Goal: Task Accomplishment & Management: Manage account settings

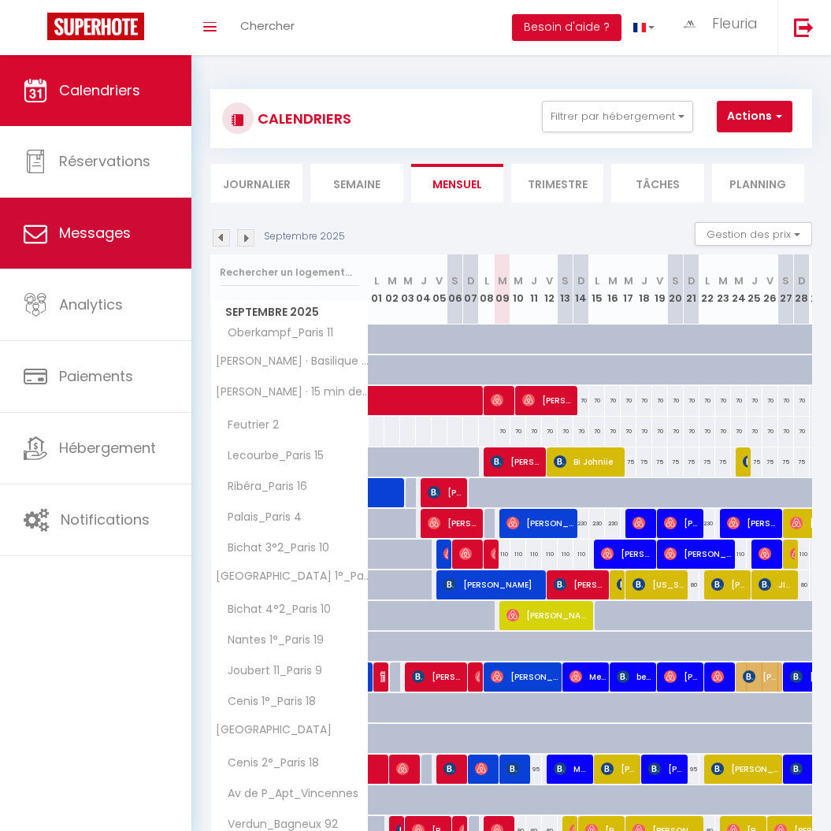
click at [129, 246] on link "Messages" at bounding box center [95, 233] width 191 height 71
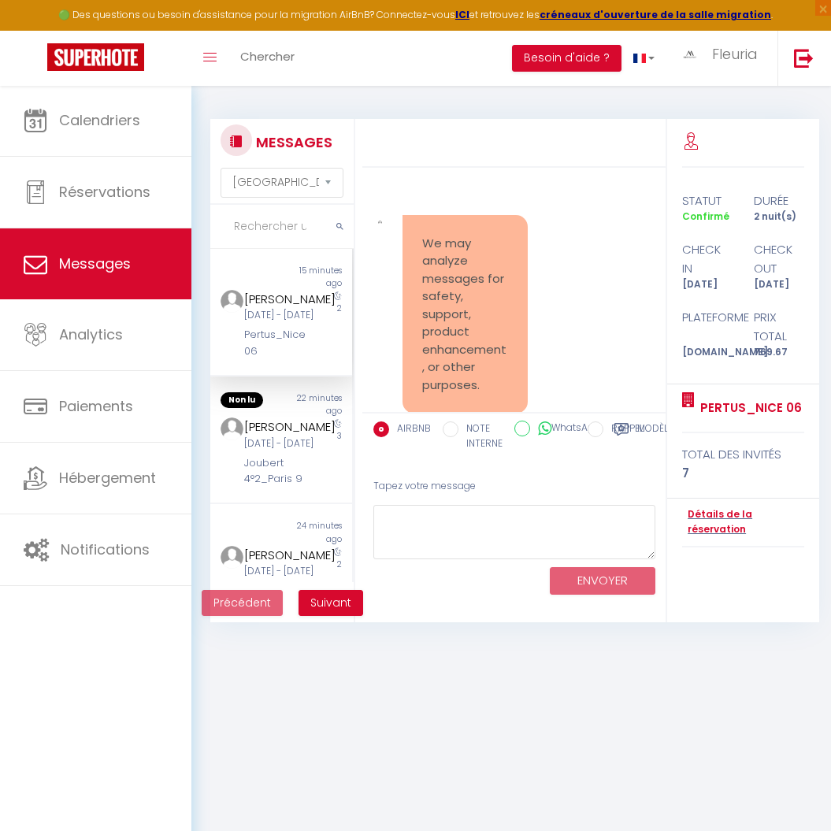
scroll to position [12247, 0]
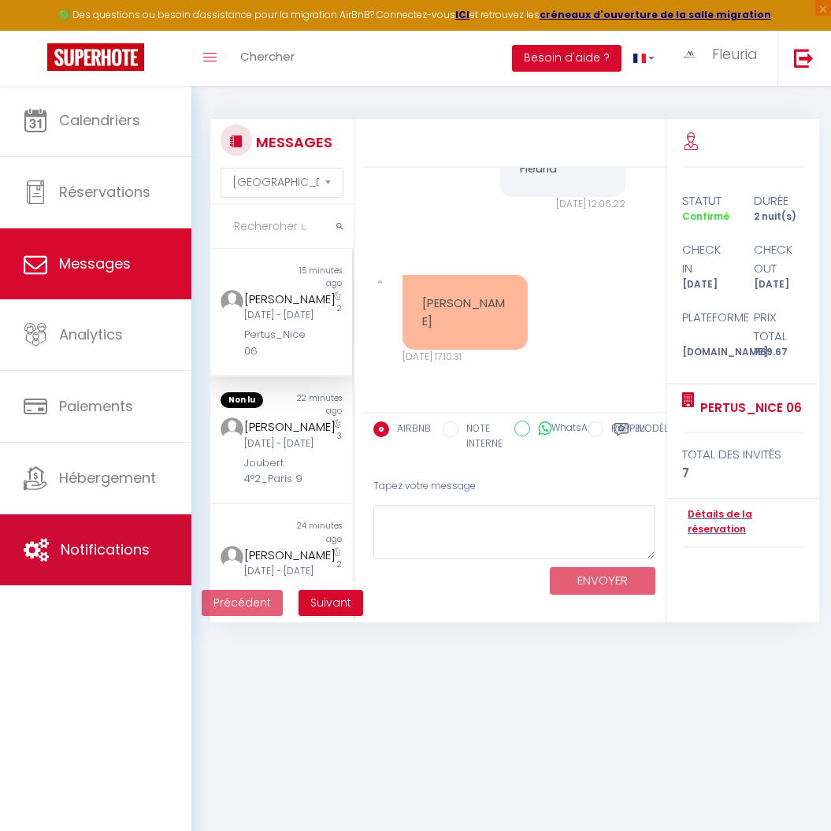
click at [135, 551] on span "Notifications" at bounding box center [105, 549] width 89 height 20
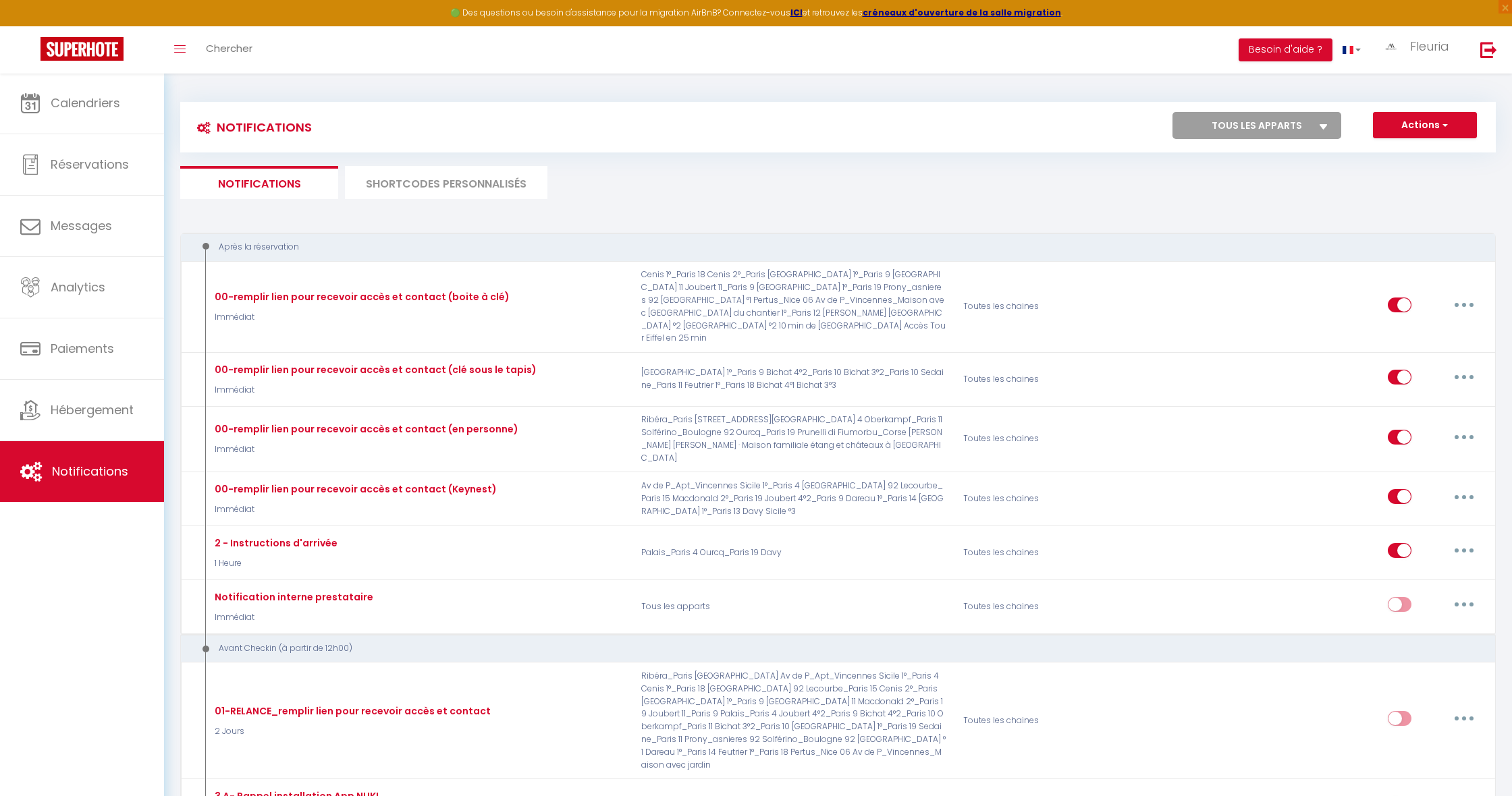
click at [711, 121] on span "button" at bounding box center [1443, 125] width 8 height 14
click at [711, 151] on link "Nouvelle Notification" at bounding box center [1406, 154] width 141 height 17
select select "Immédiat"
select select
checkbox input "false"
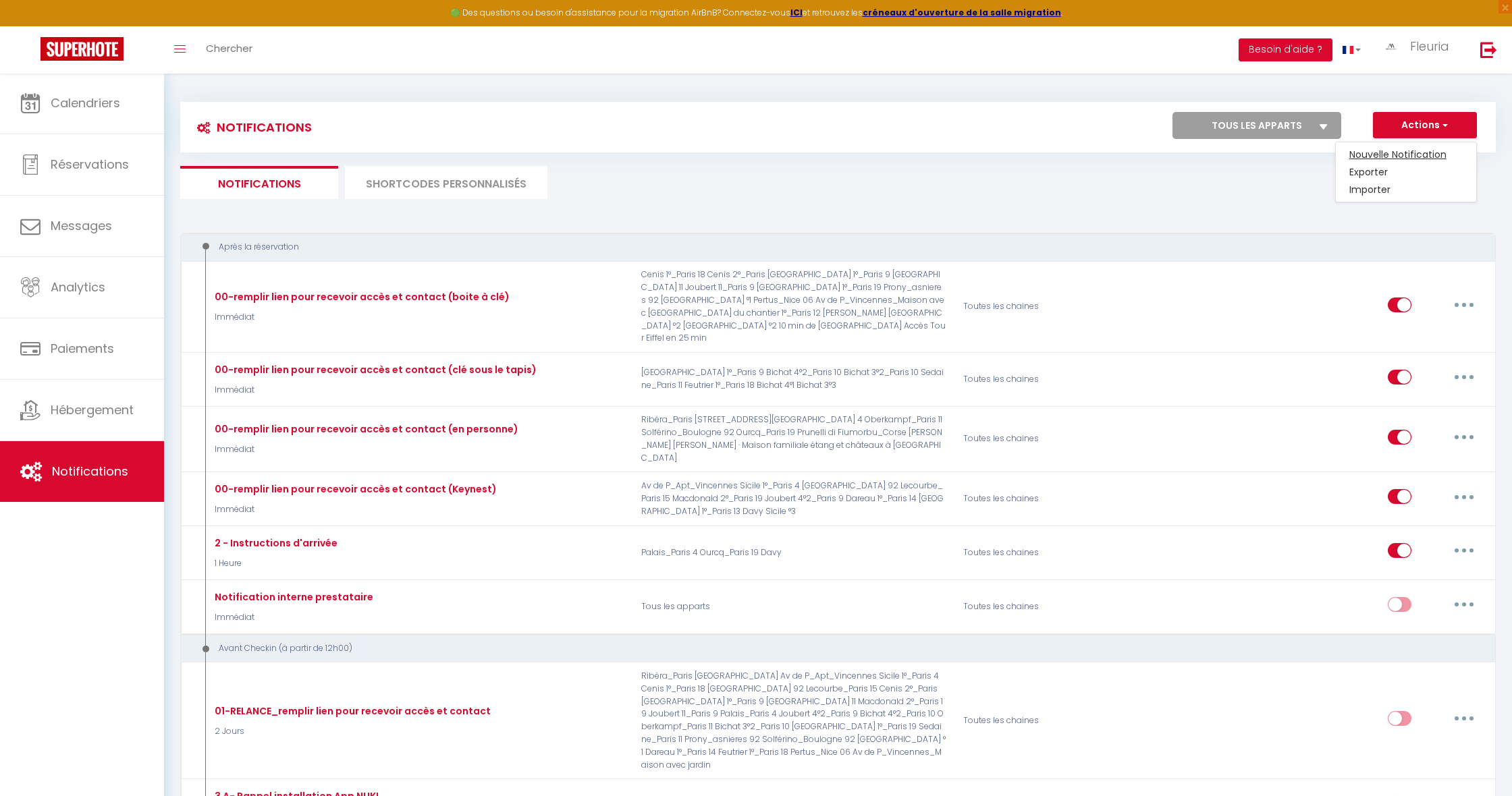
checkbox input "false"
radio input "true"
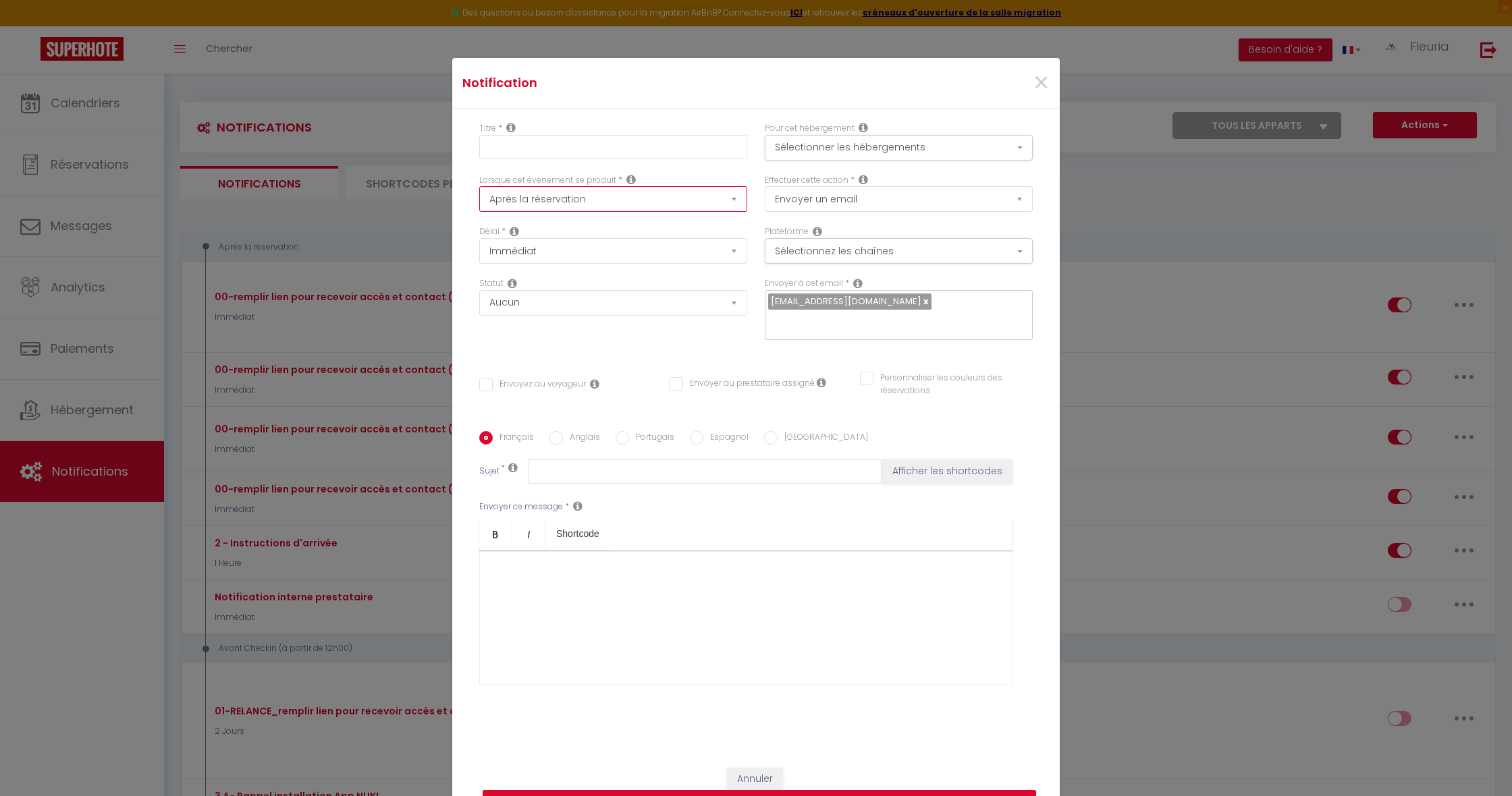
select select "2"
checkbox input "false"
click at [711, 82] on span "×" at bounding box center [1041, 82] width 17 height 40
